Goal: Information Seeking & Learning: Check status

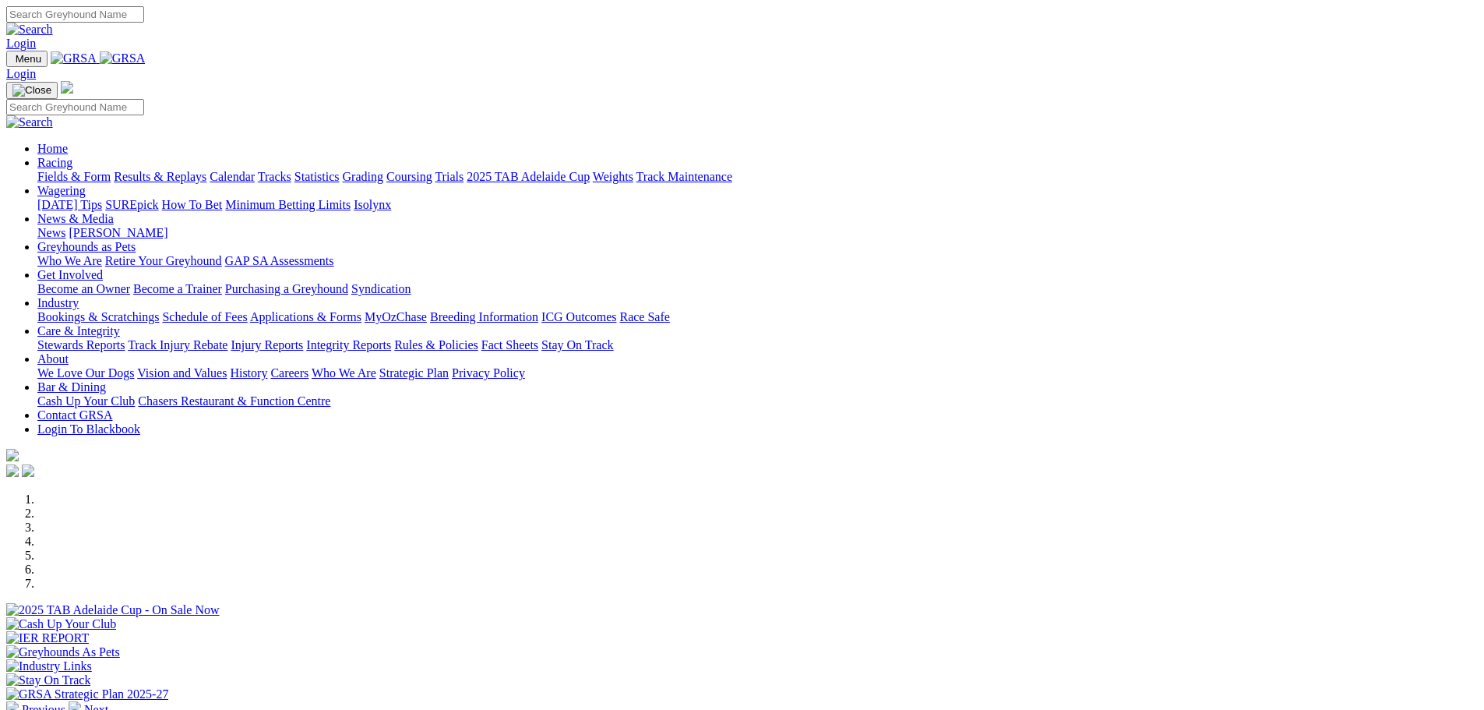
click at [206, 170] on link "Results & Replays" at bounding box center [160, 176] width 93 height 13
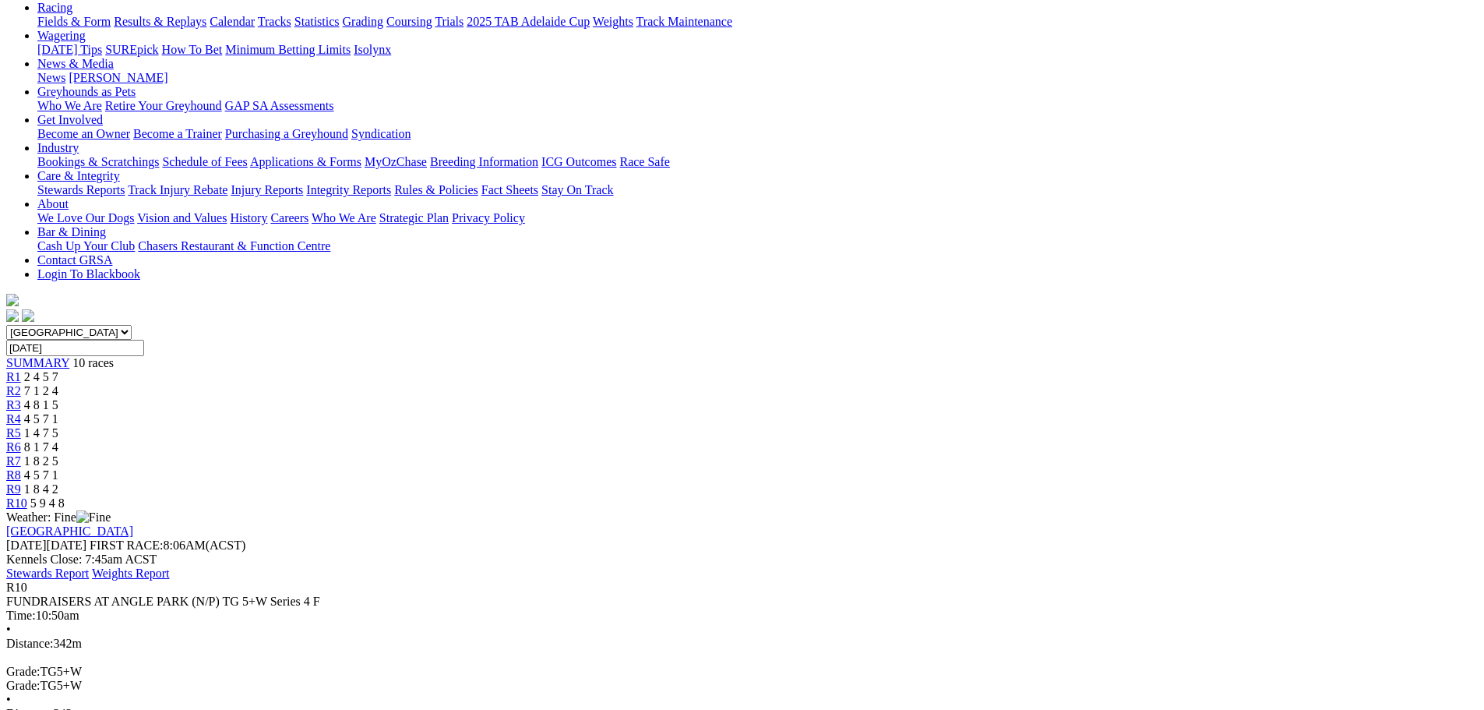
scroll to position [78, 0]
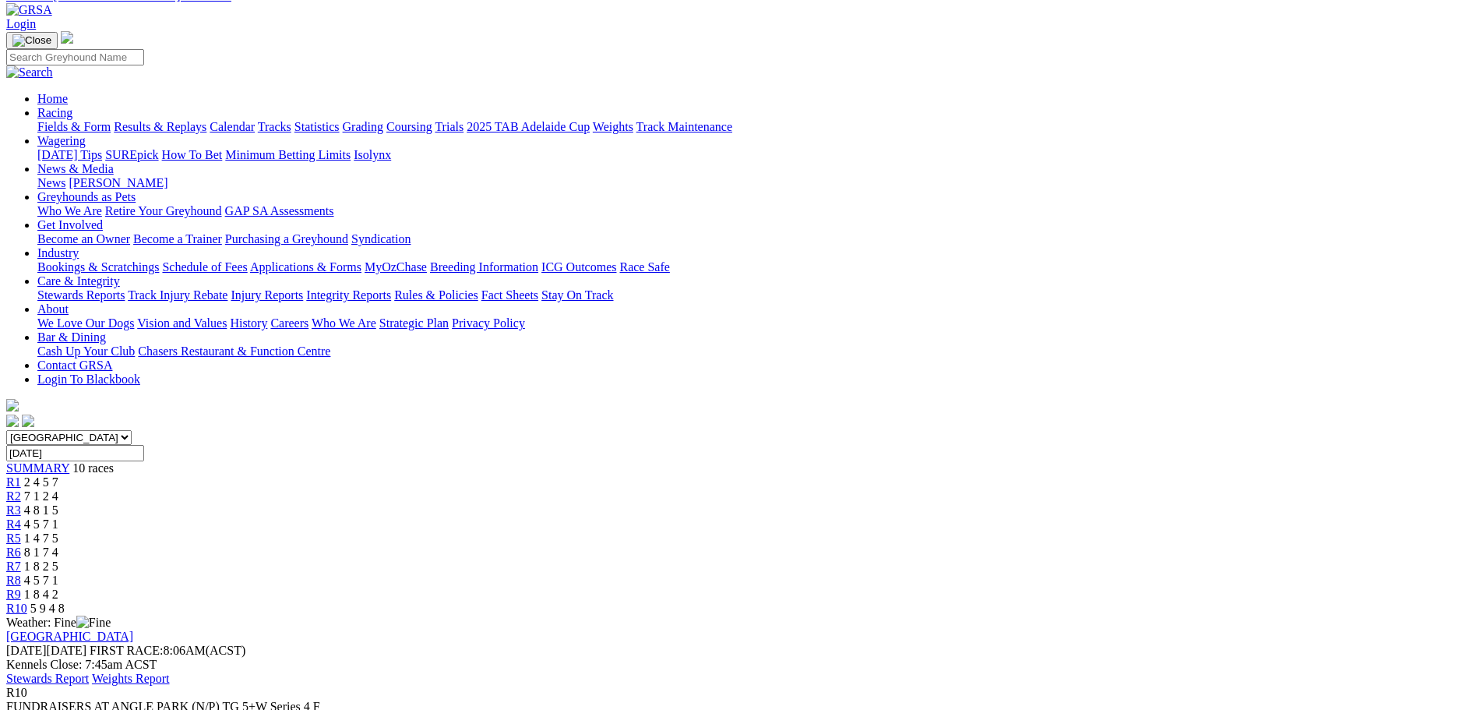
click at [1108, 588] on div "R9 1 8 4 2" at bounding box center [742, 595] width 1472 height 14
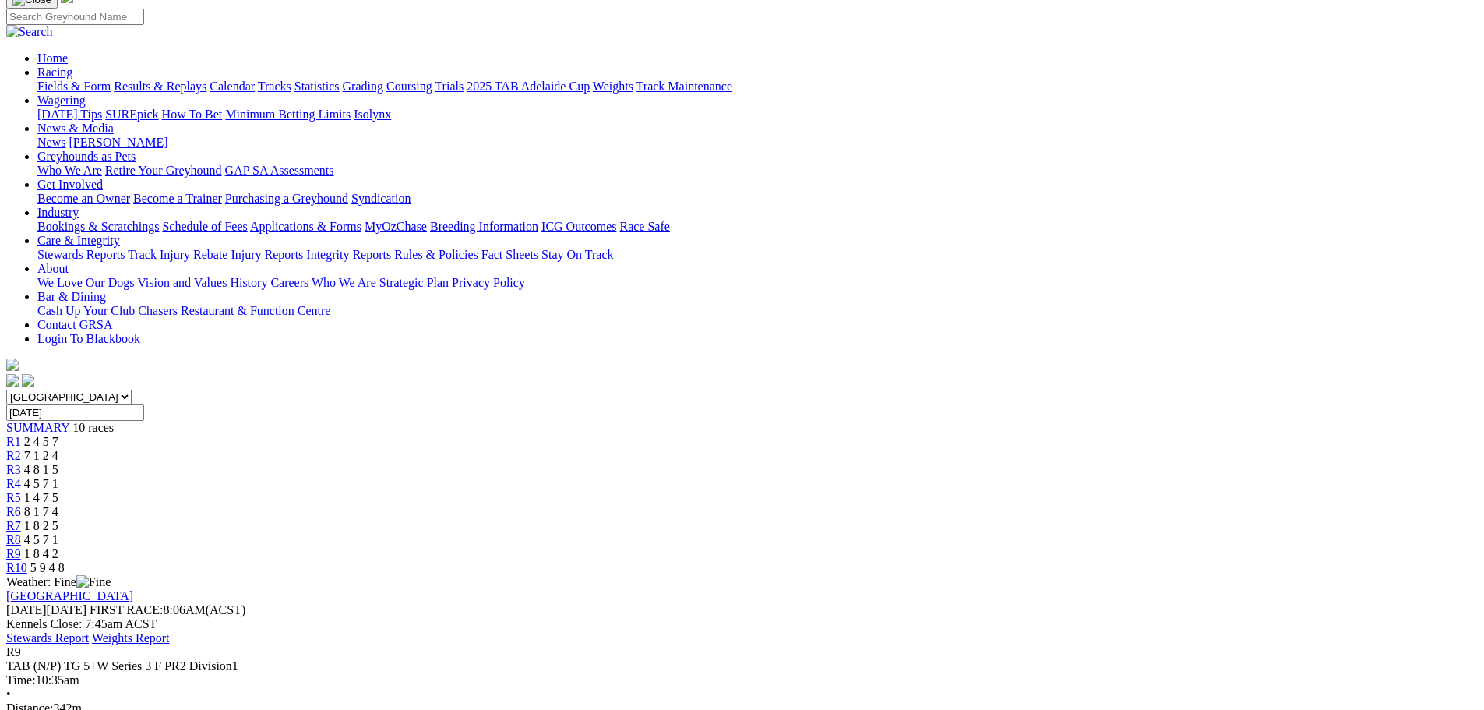
scroll to position [78, 0]
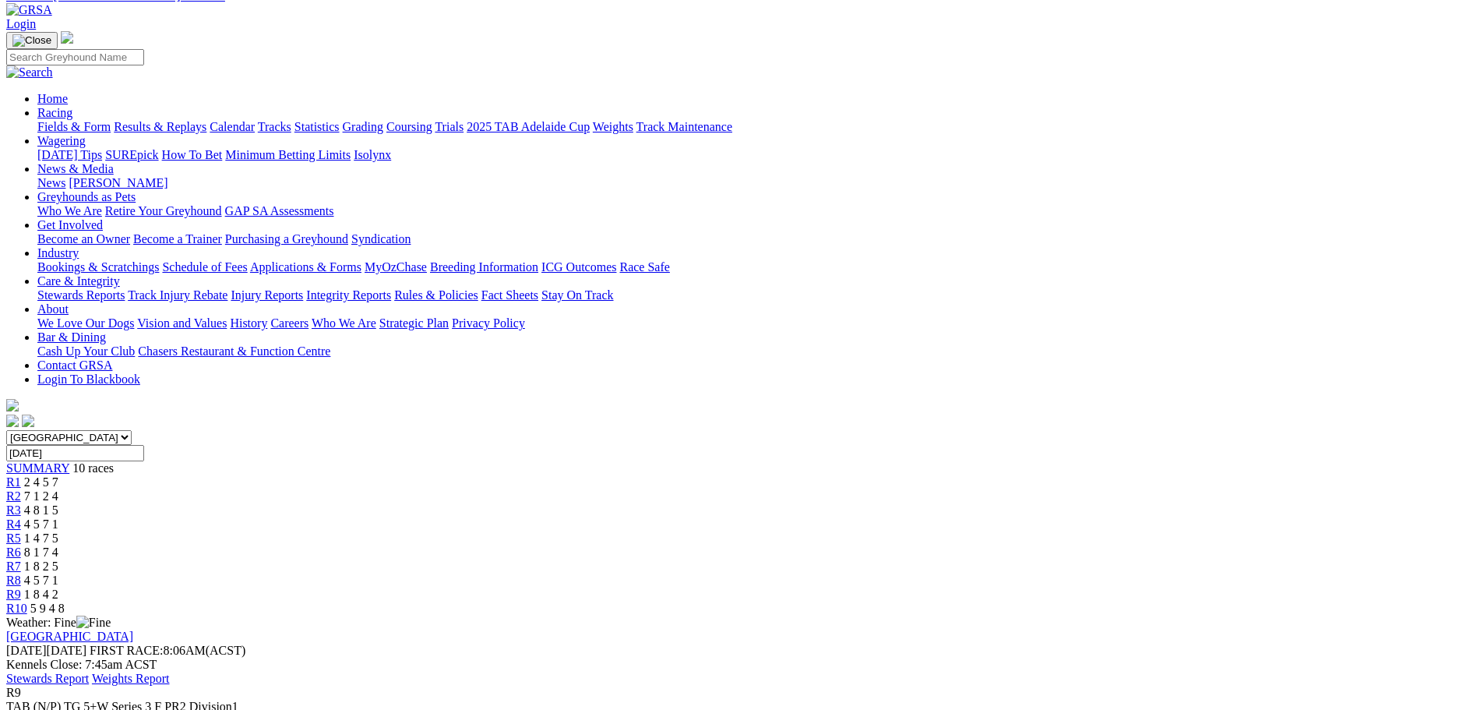
click at [1017, 574] on div "R8 4 5 7 1" at bounding box center [742, 581] width 1472 height 14
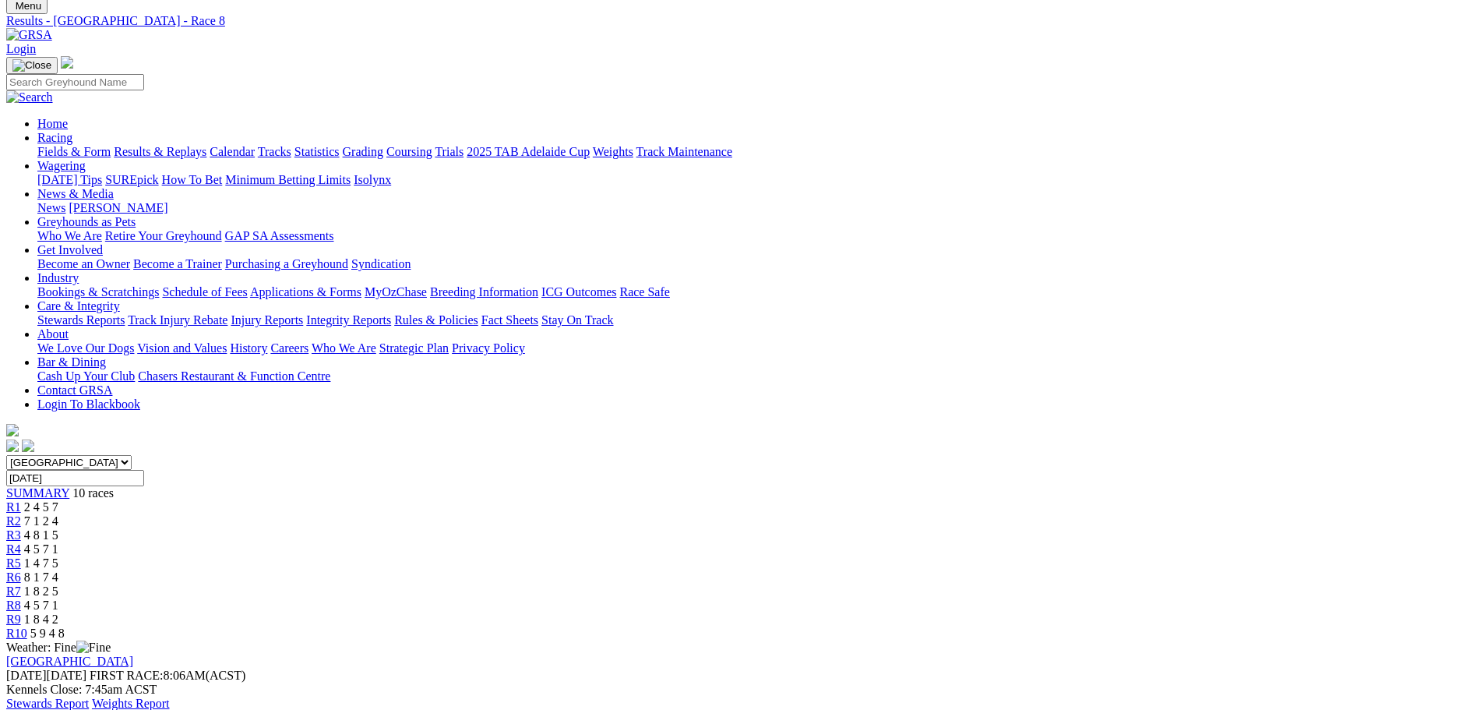
scroll to position [156, 0]
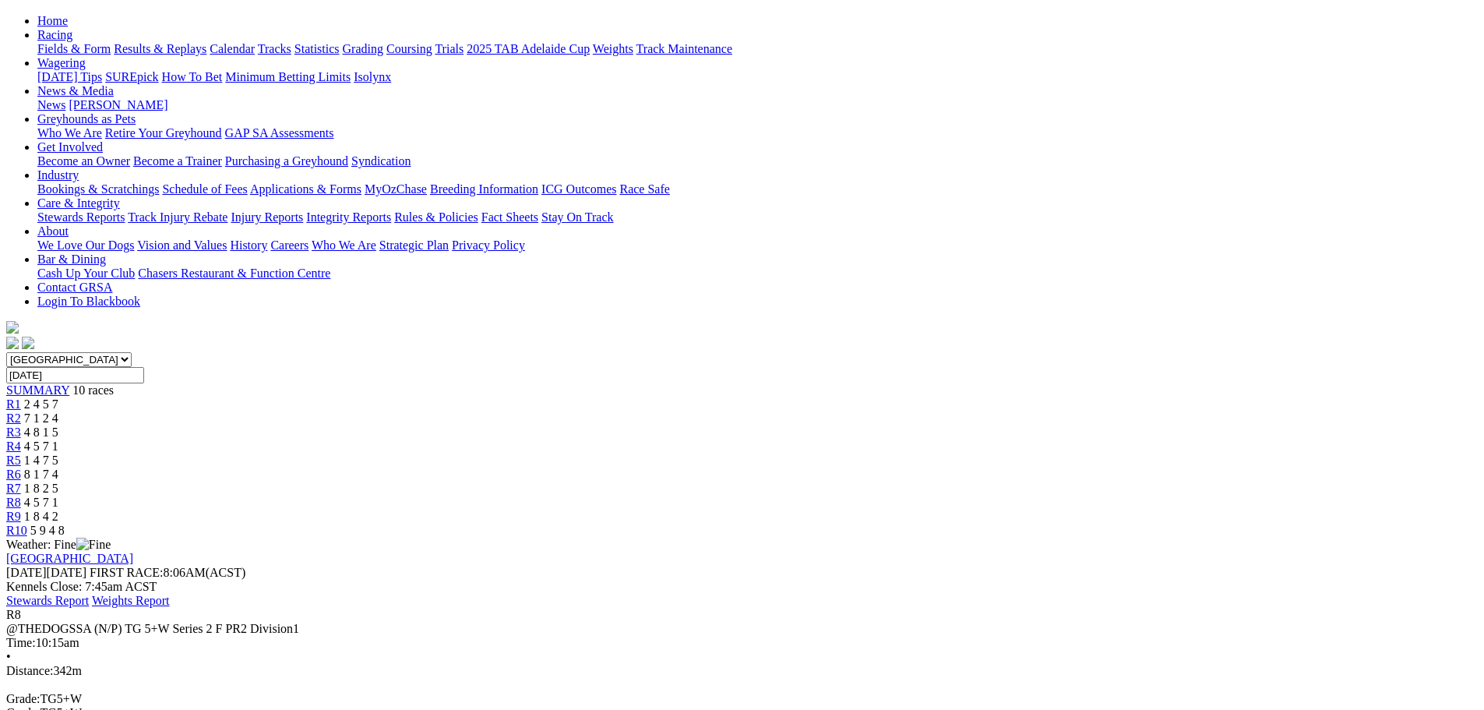
click at [58, 482] on span "1 8 2 5" at bounding box center [41, 488] width 34 height 13
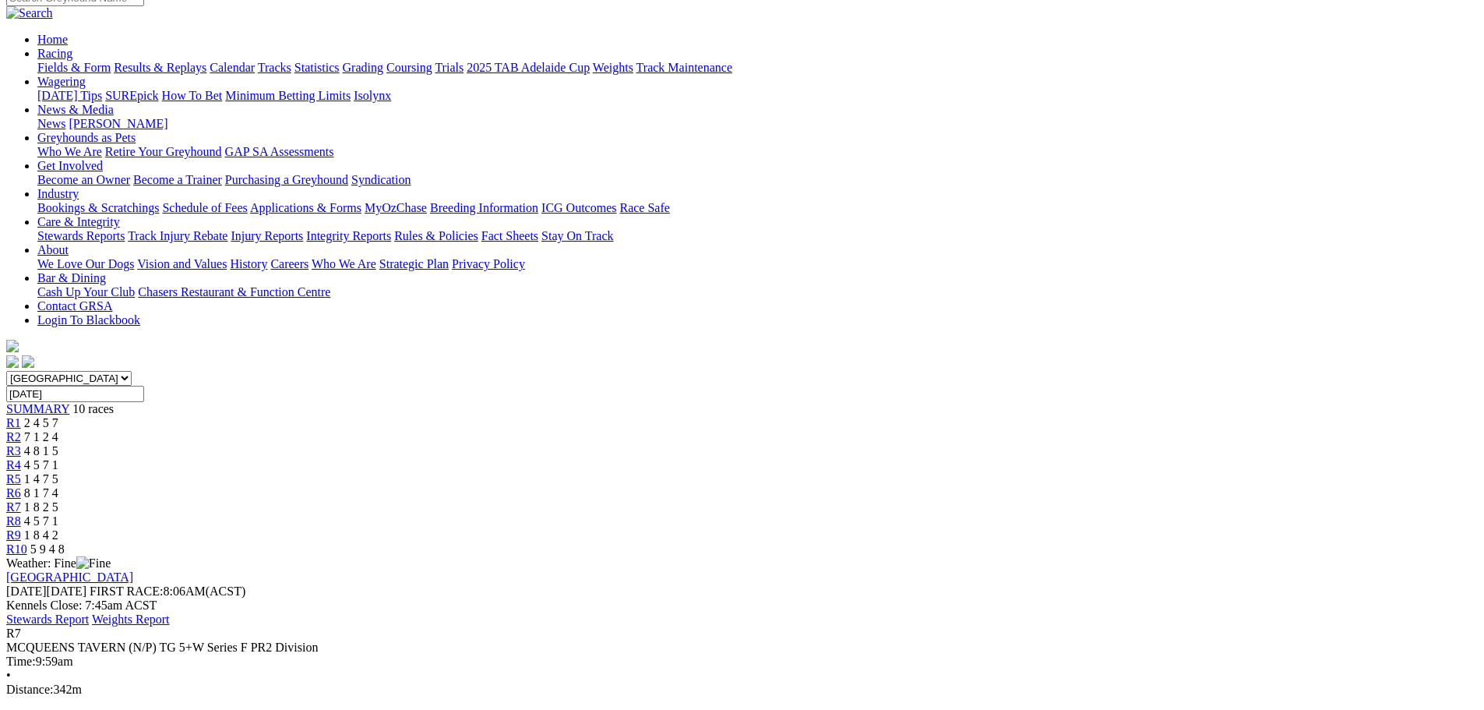
scroll to position [156, 0]
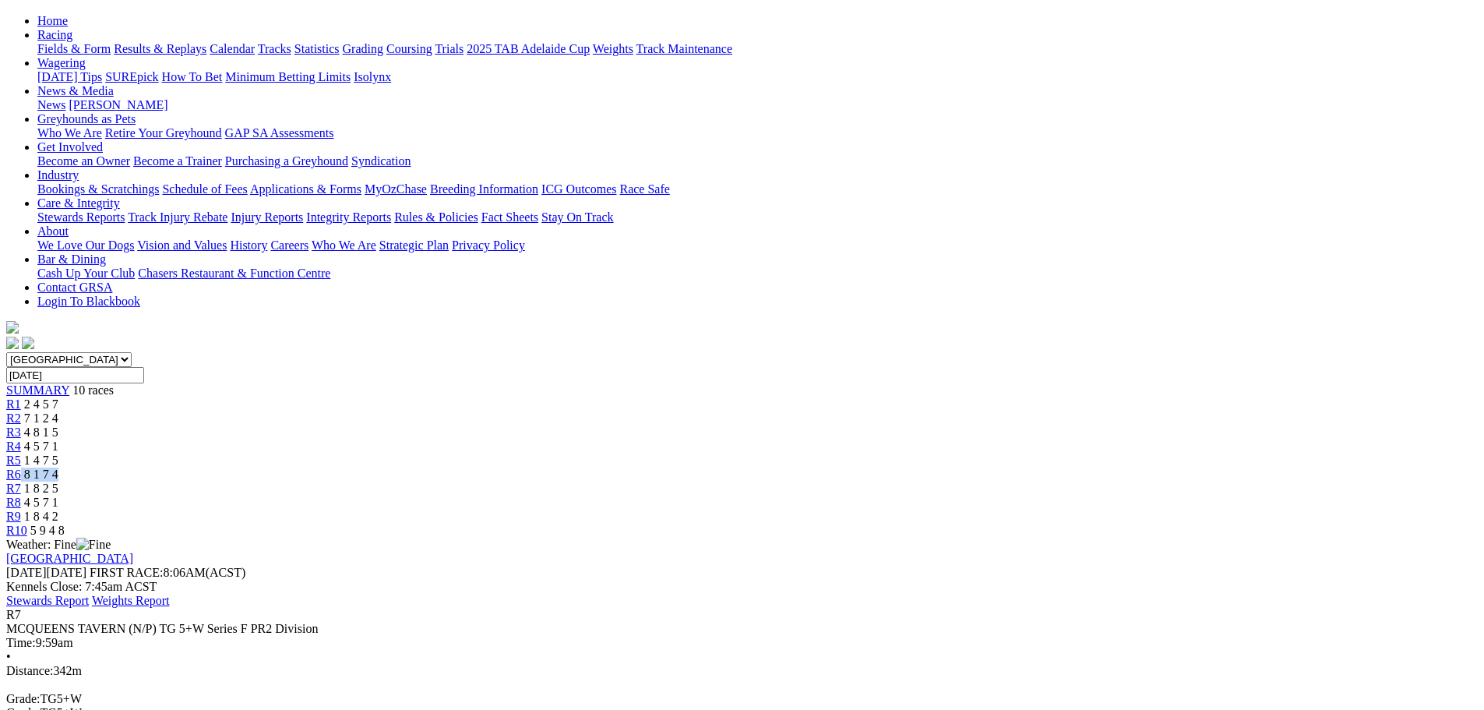
click at [863, 468] on div "R6 8 1 7 4" at bounding box center [742, 475] width 1472 height 14
click at [845, 468] on div "R6 8 1 7 4" at bounding box center [742, 475] width 1472 height 14
click at [21, 468] on span "R6" at bounding box center [13, 474] width 15 height 13
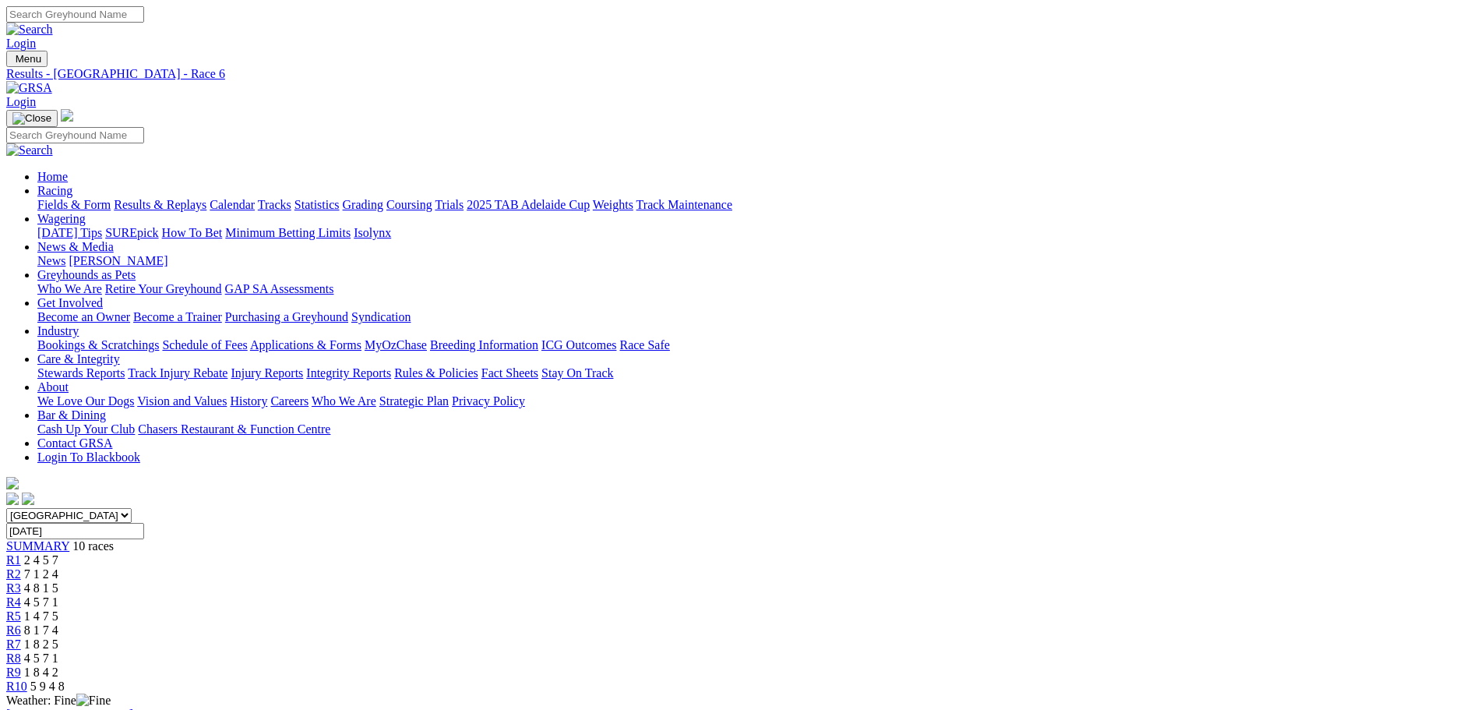
click at [21, 609] on link "R5" at bounding box center [13, 615] width 15 height 13
